Goal: Information Seeking & Learning: Learn about a topic

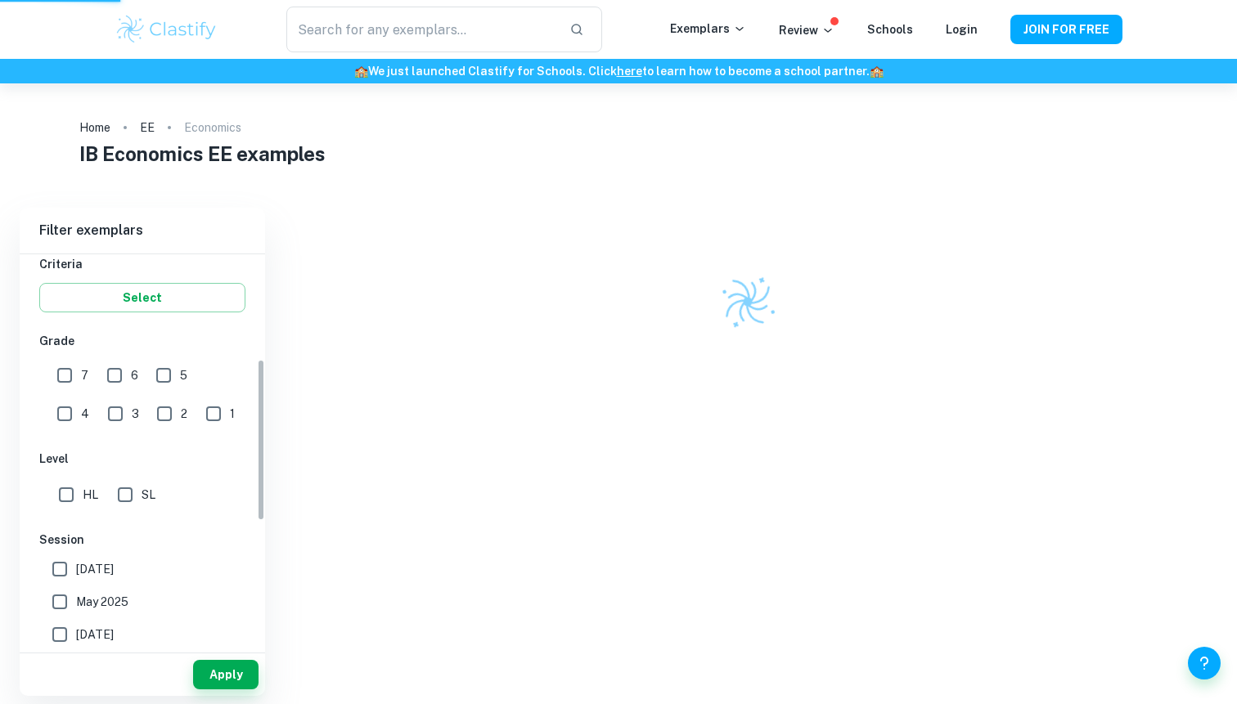
scroll to position [334, 0]
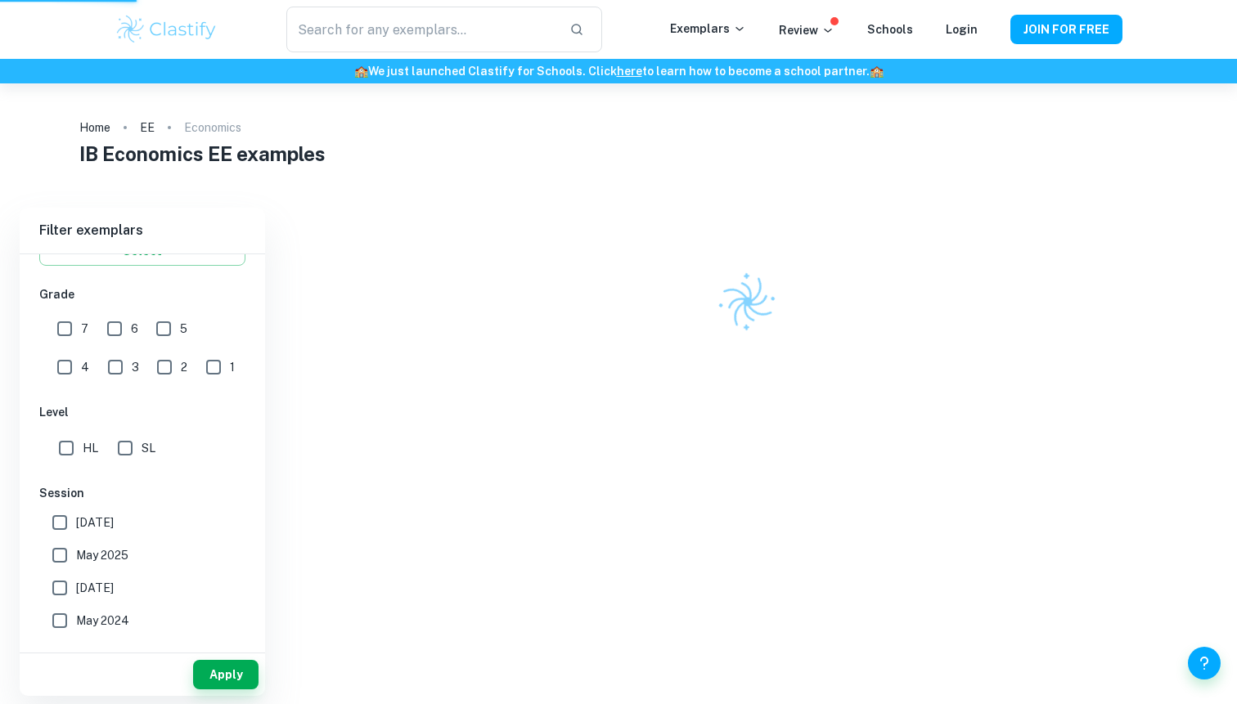
click at [69, 324] on input "7" at bounding box center [64, 329] width 33 height 33
checkbox input "true"
click at [129, 447] on input "SL" at bounding box center [125, 448] width 33 height 33
checkbox input "true"
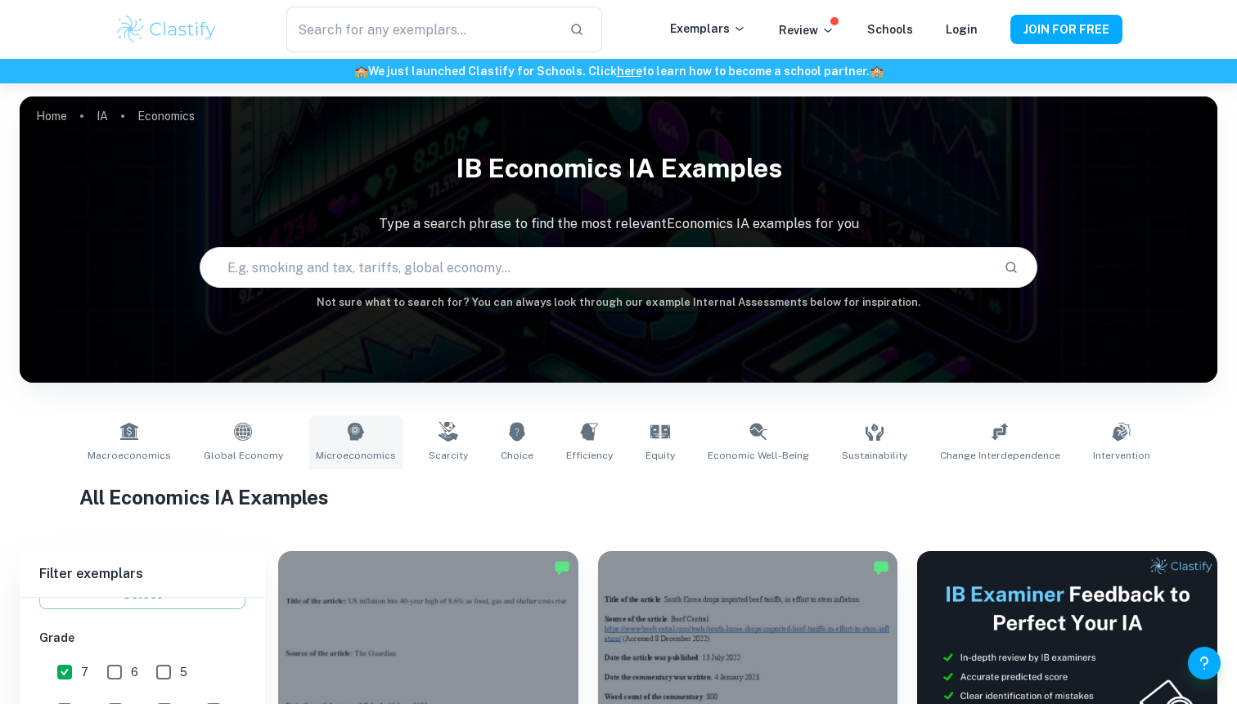
click at [330, 445] on link "Microeconomics" at bounding box center [355, 443] width 93 height 54
type input "Microeconomics"
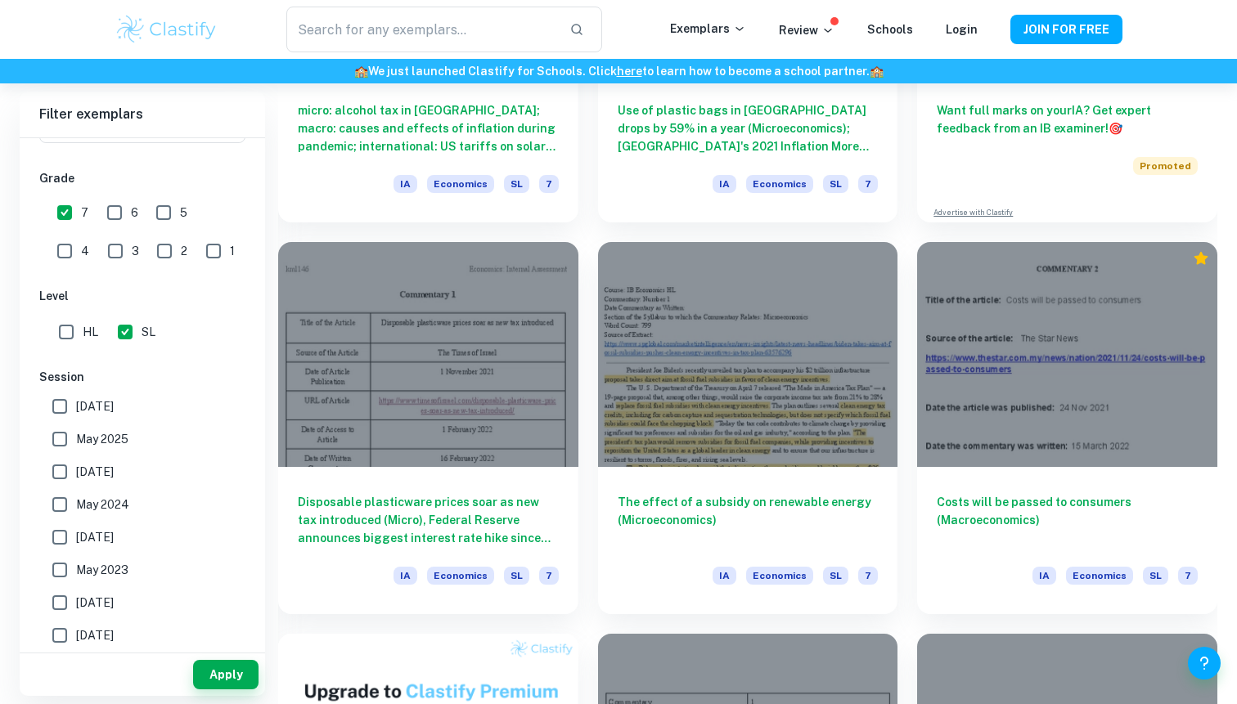
scroll to position [752, 0]
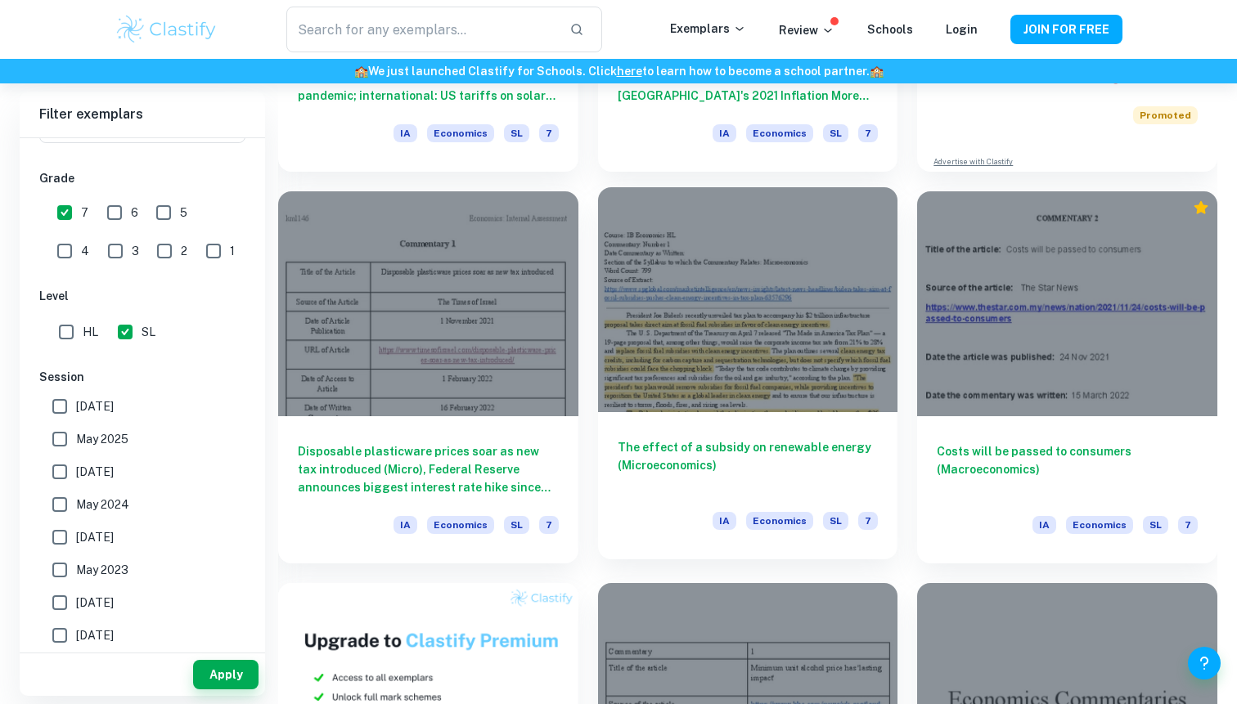
click at [682, 305] on div at bounding box center [748, 299] width 300 height 225
